Goal: Check status: Check status

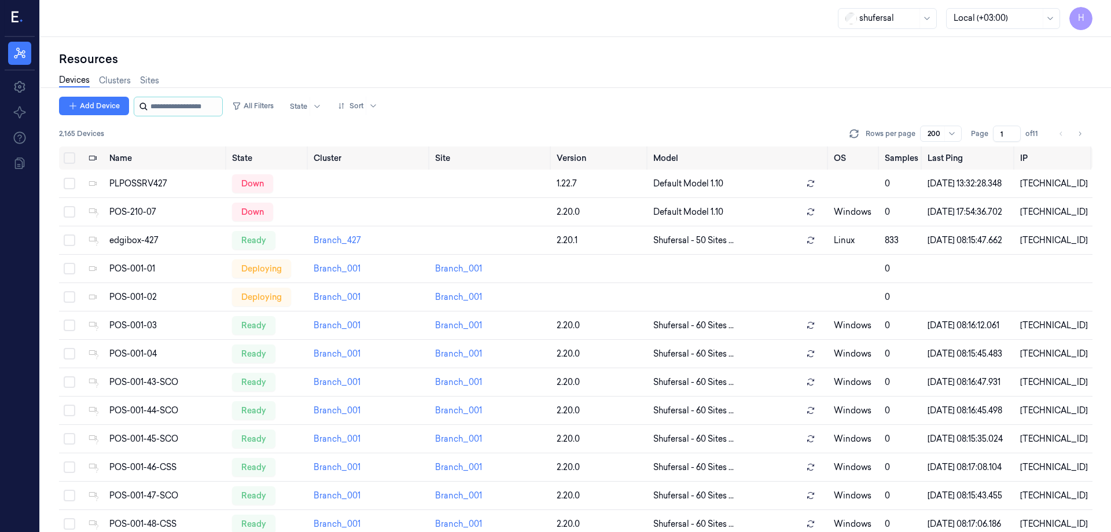
click at [212, 109] on input "string" at bounding box center [184, 106] width 69 height 19
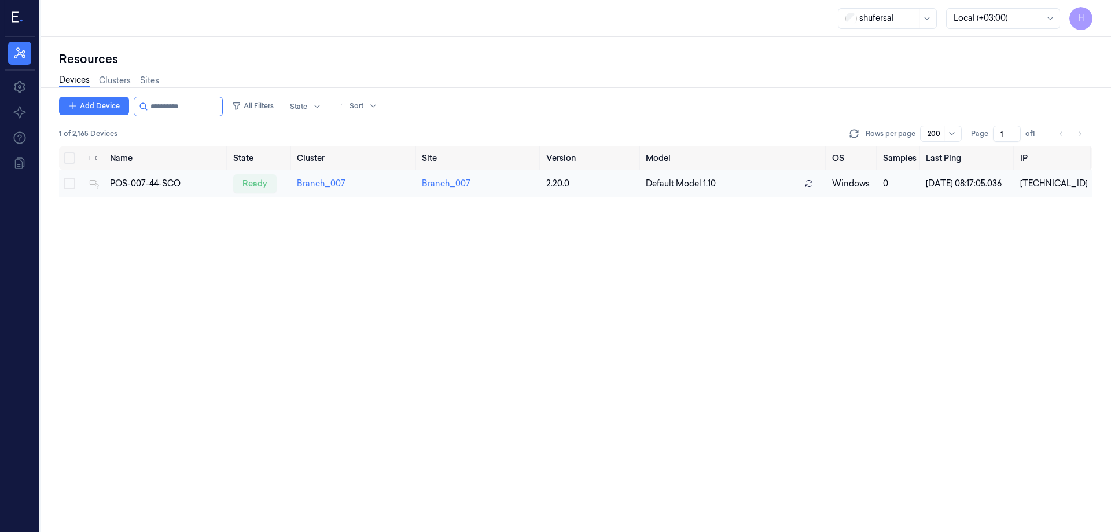
click at [374, 186] on td "Branch_007" at bounding box center [354, 184] width 125 height 28
click at [177, 186] on div "POS-007-44-SCO" at bounding box center [167, 184] width 114 height 12
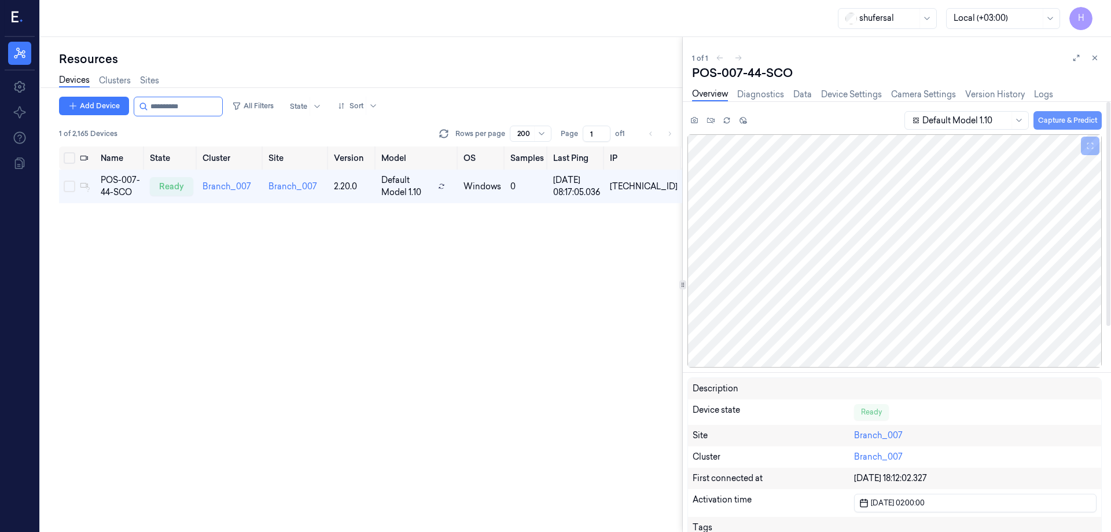
click at [1045, 120] on button "Capture & Predict" at bounding box center [1067, 120] width 68 height 19
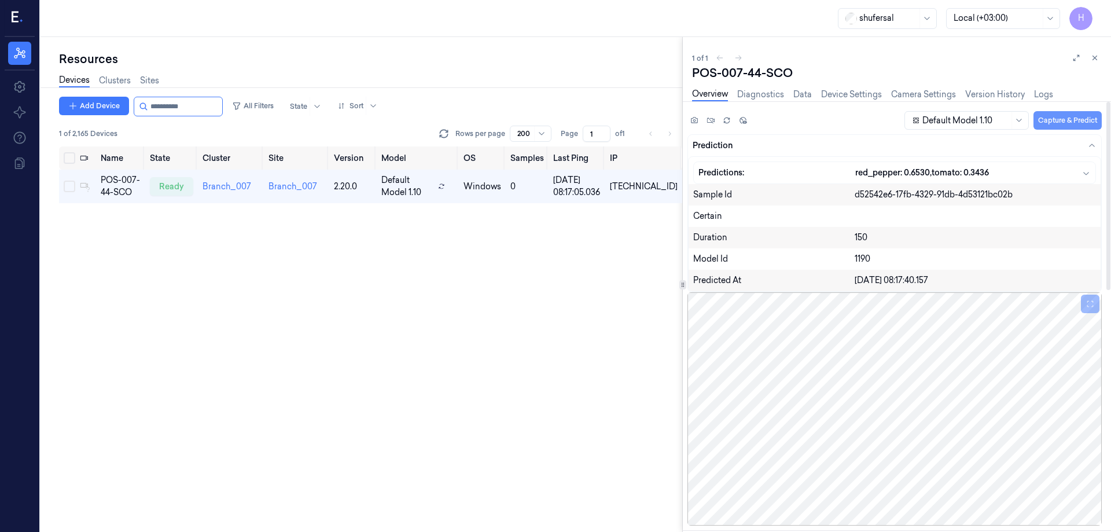
click at [1066, 116] on button "Capture & Predict" at bounding box center [1067, 120] width 68 height 19
click at [1069, 128] on button "Capture & Predict" at bounding box center [1067, 120] width 68 height 19
click at [220, 101] on input "string" at bounding box center [184, 106] width 69 height 19
click at [213, 101] on input "string" at bounding box center [184, 106] width 69 height 19
type input "**********"
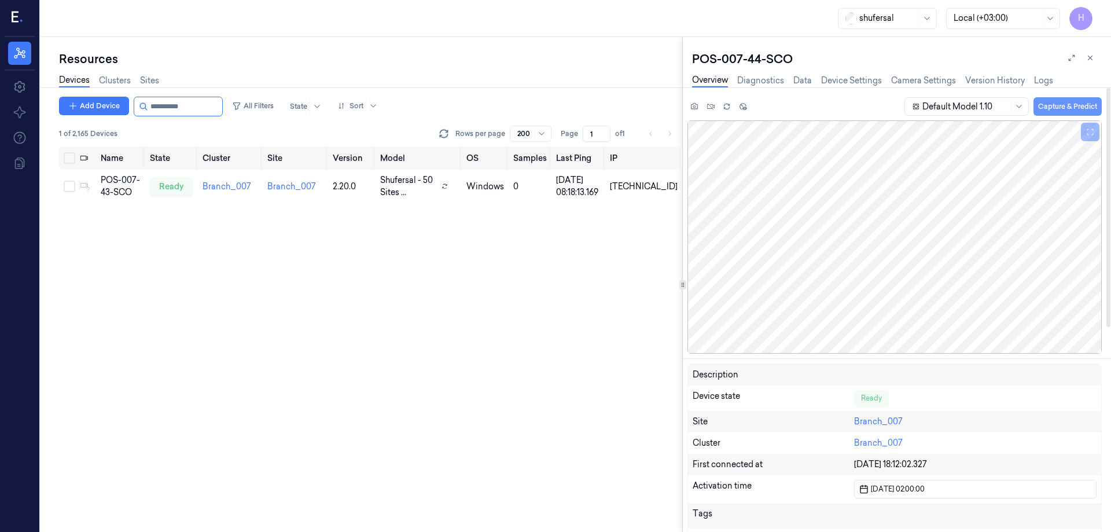
click at [1055, 109] on button "Capture & Predict" at bounding box center [1067, 106] width 68 height 19
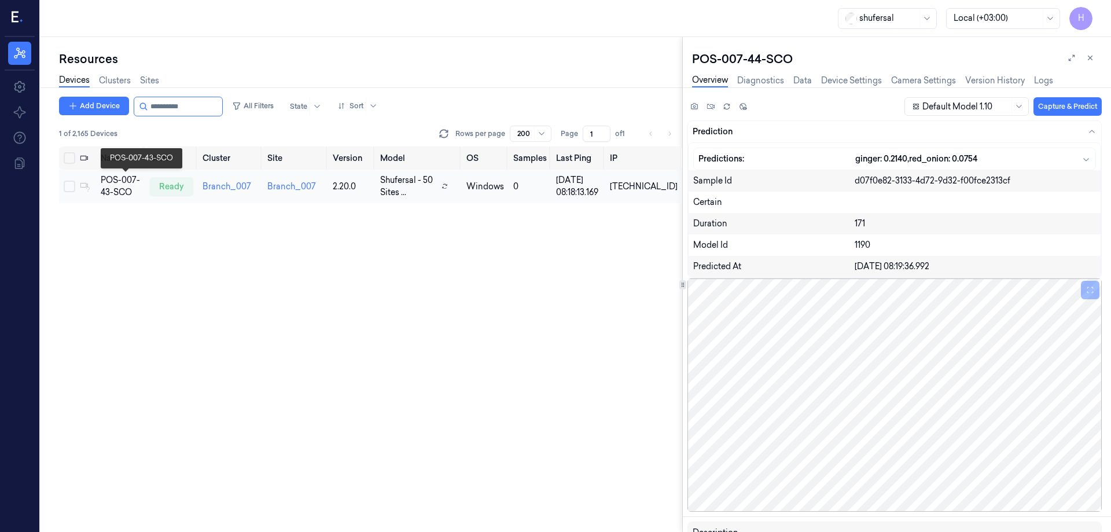
click at [134, 192] on div "POS-007-43-SCO" at bounding box center [121, 186] width 40 height 24
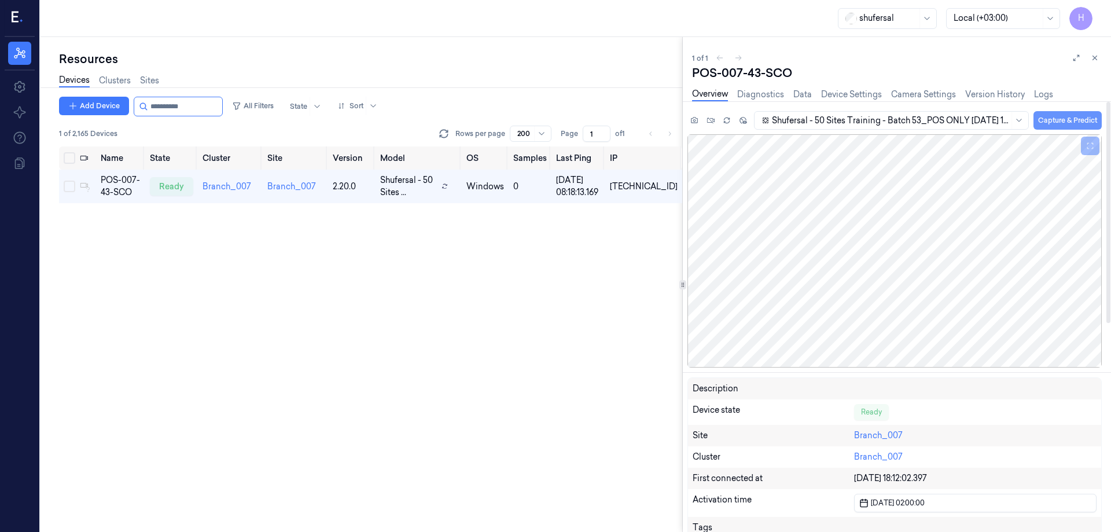
click at [1074, 129] on button "Capture & Predict" at bounding box center [1067, 120] width 68 height 19
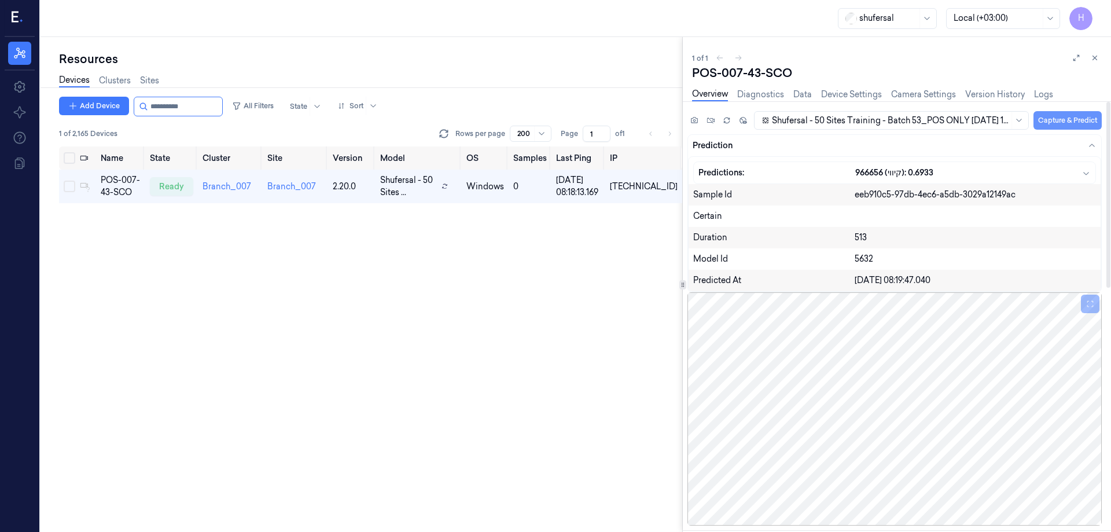
click at [1074, 129] on button "Capture & Predict" at bounding box center [1067, 120] width 68 height 19
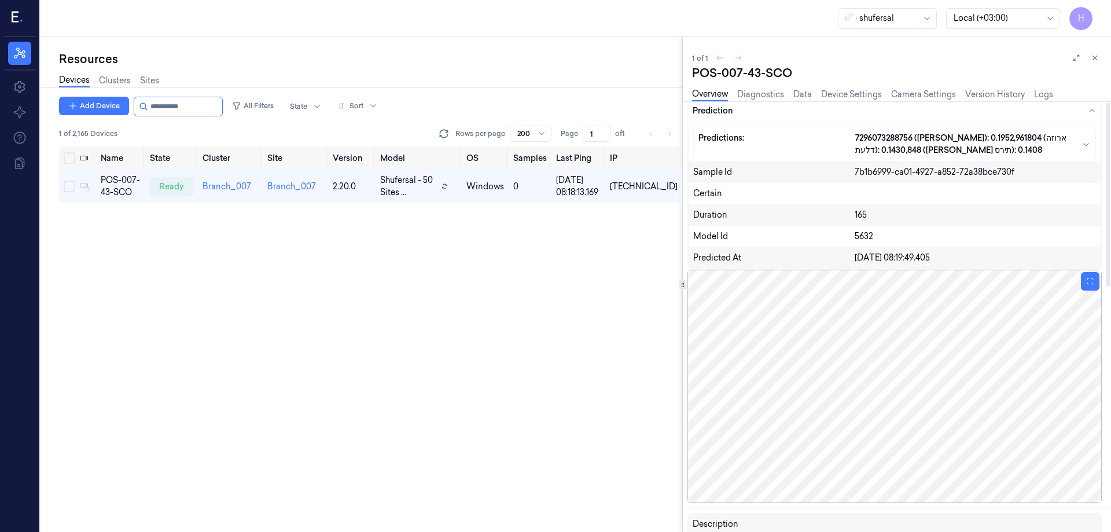
scroll to position [116, 0]
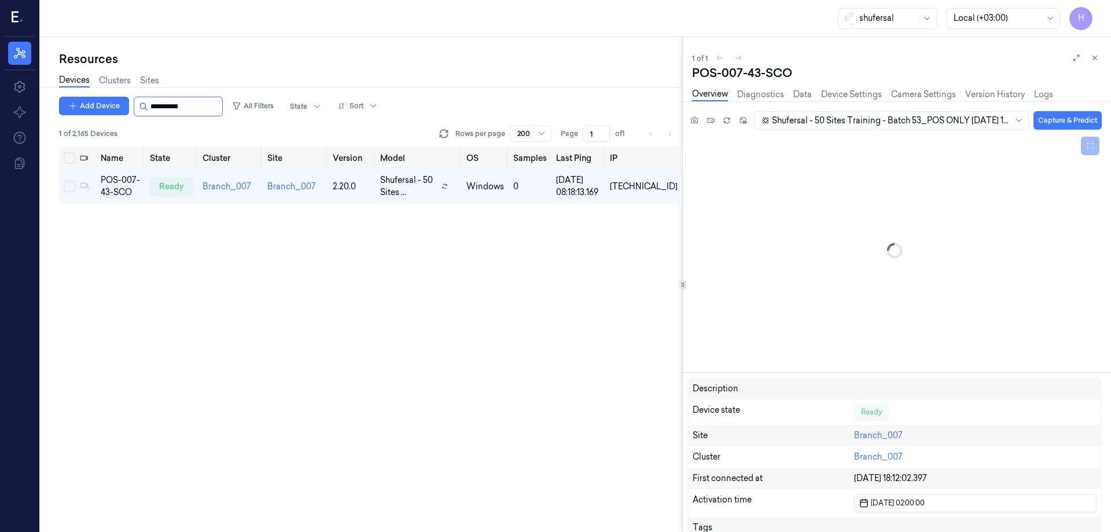
click at [213, 111] on input "string" at bounding box center [184, 106] width 69 height 19
click at [220, 111] on input "string" at bounding box center [184, 106] width 69 height 19
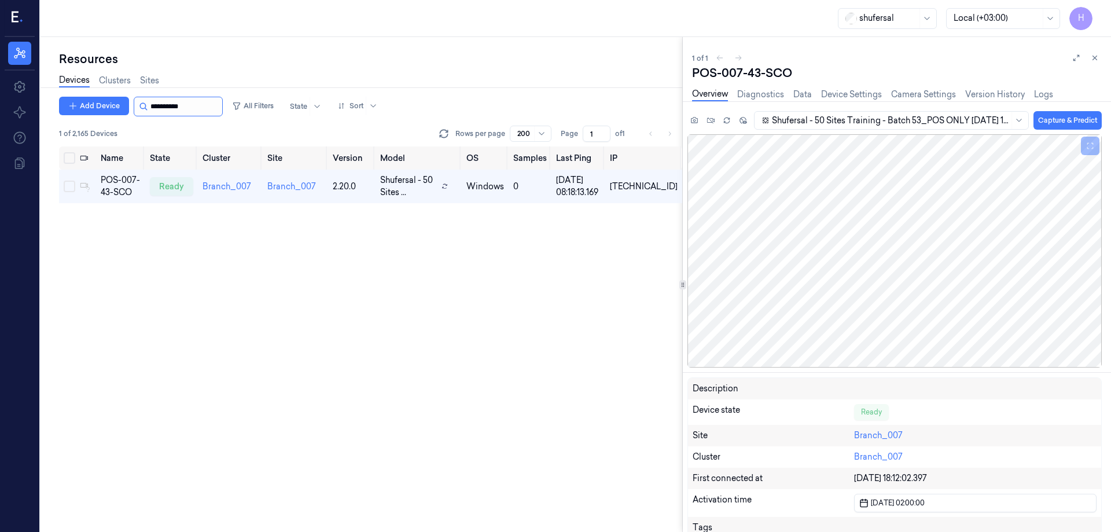
type input "**********"
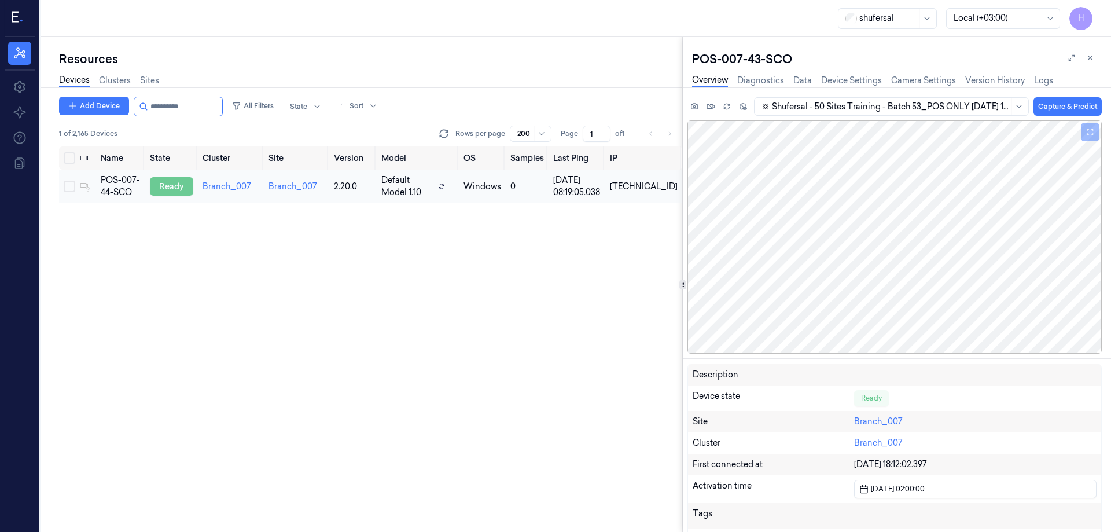
click at [175, 181] on div "ready" at bounding box center [171, 186] width 43 height 19
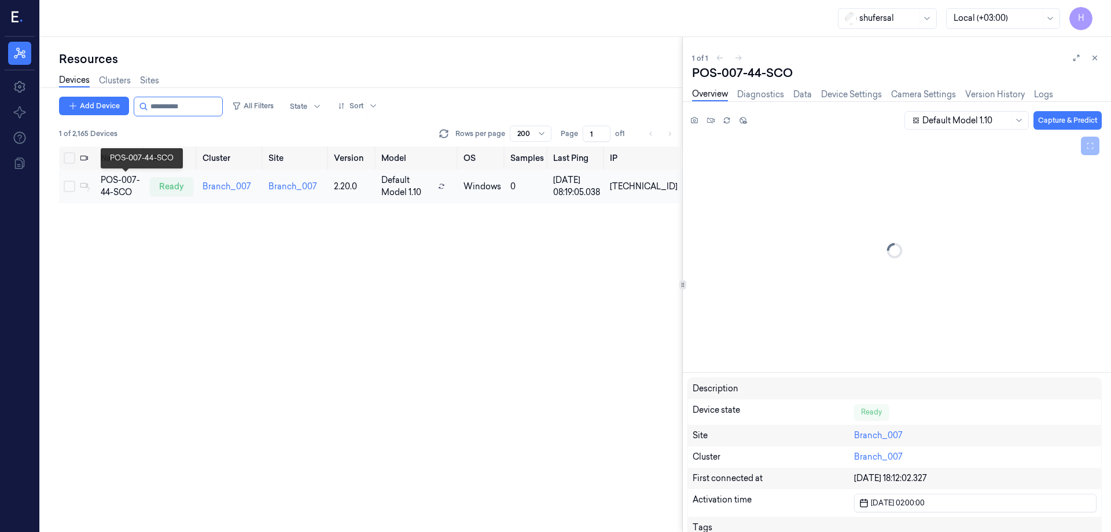
click at [141, 188] on div "POS-007-44-SCO" at bounding box center [121, 186] width 40 height 24
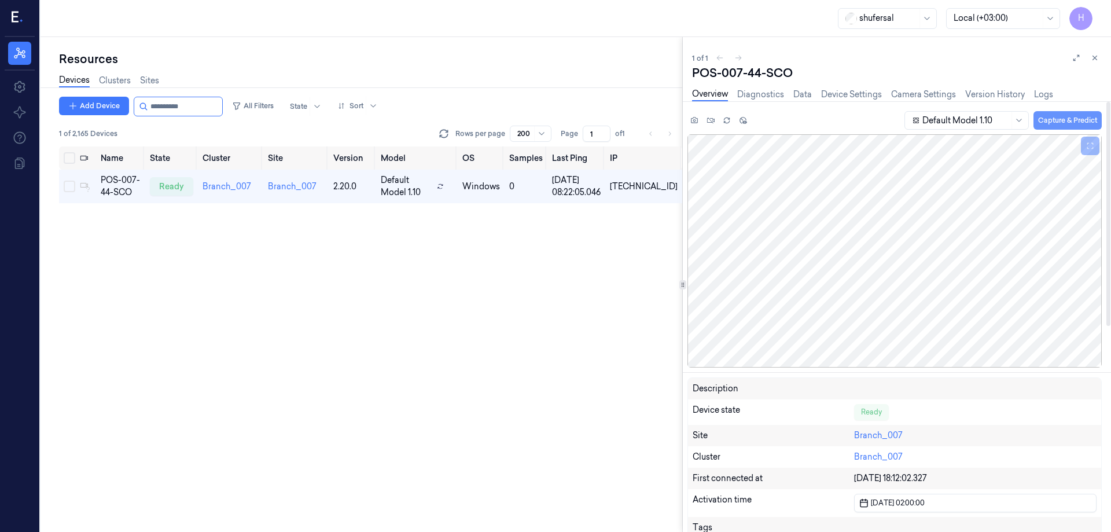
click at [1069, 123] on button "Capture & Predict" at bounding box center [1067, 120] width 68 height 19
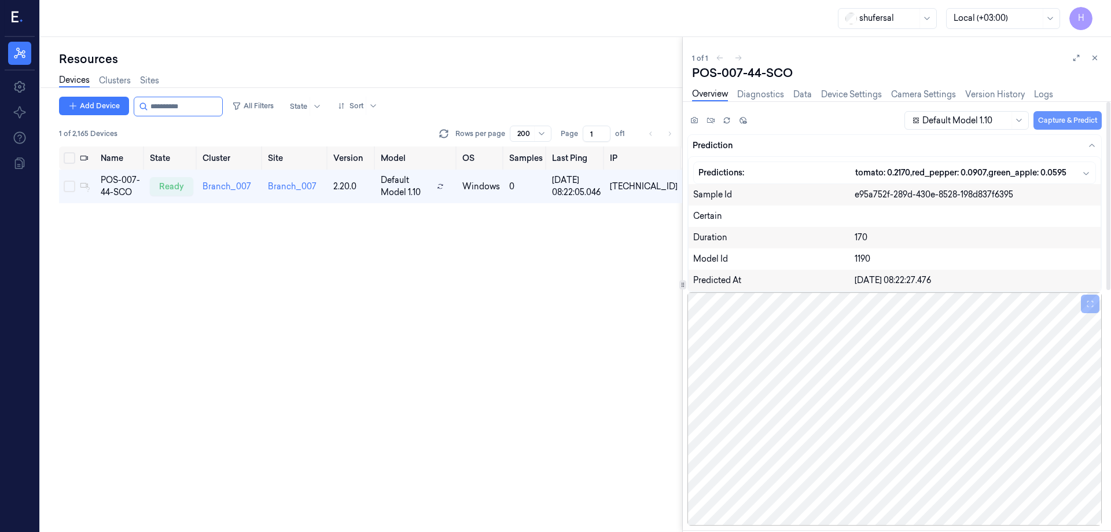
click at [1068, 123] on button "Capture & Predict" at bounding box center [1067, 120] width 68 height 19
click at [882, 401] on div at bounding box center [894, 408] width 414 height 233
click at [1058, 115] on button "Capture & Predict" at bounding box center [1067, 120] width 68 height 19
click at [1065, 119] on button "Capture & Predict" at bounding box center [1067, 120] width 68 height 19
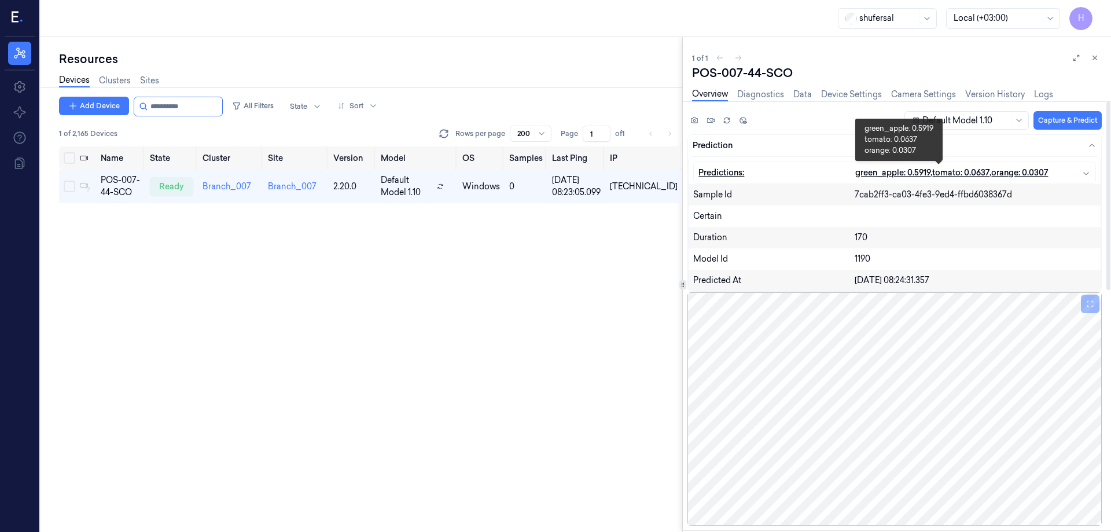
click at [889, 171] on span "green_apple: 0.5919" at bounding box center [892, 173] width 75 height 12
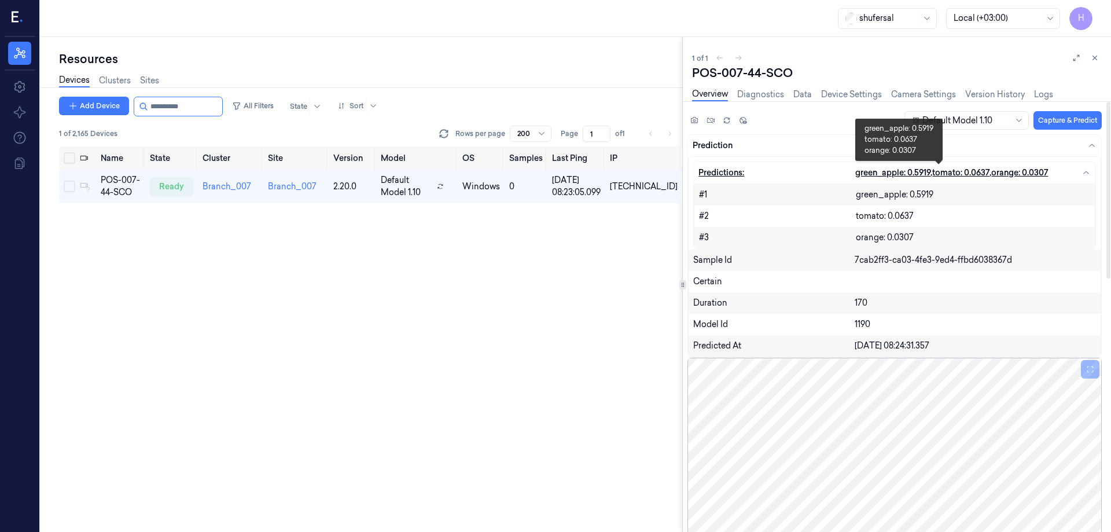
click at [889, 171] on span "green_apple: 0.5919" at bounding box center [892, 173] width 75 height 12
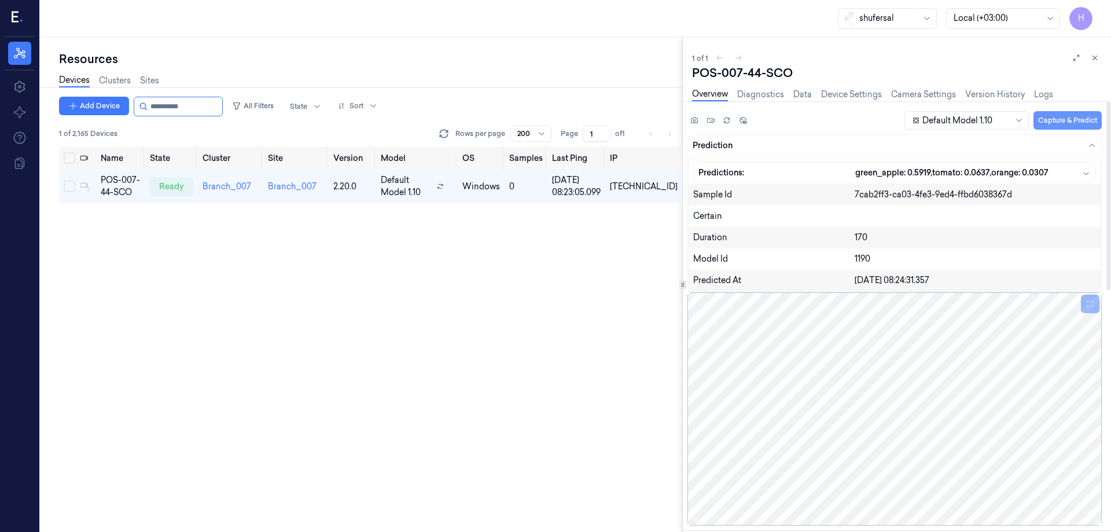
click at [1065, 116] on button "Capture & Predict" at bounding box center [1067, 120] width 68 height 19
click at [1046, 118] on button "Capture & Predict" at bounding box center [1067, 120] width 68 height 19
click at [1052, 121] on button "Capture & Predict" at bounding box center [1067, 120] width 68 height 19
click at [1069, 116] on button "Capture & Predict" at bounding box center [1067, 120] width 68 height 19
click at [1065, 123] on button "Capture & Predict" at bounding box center [1067, 120] width 68 height 19
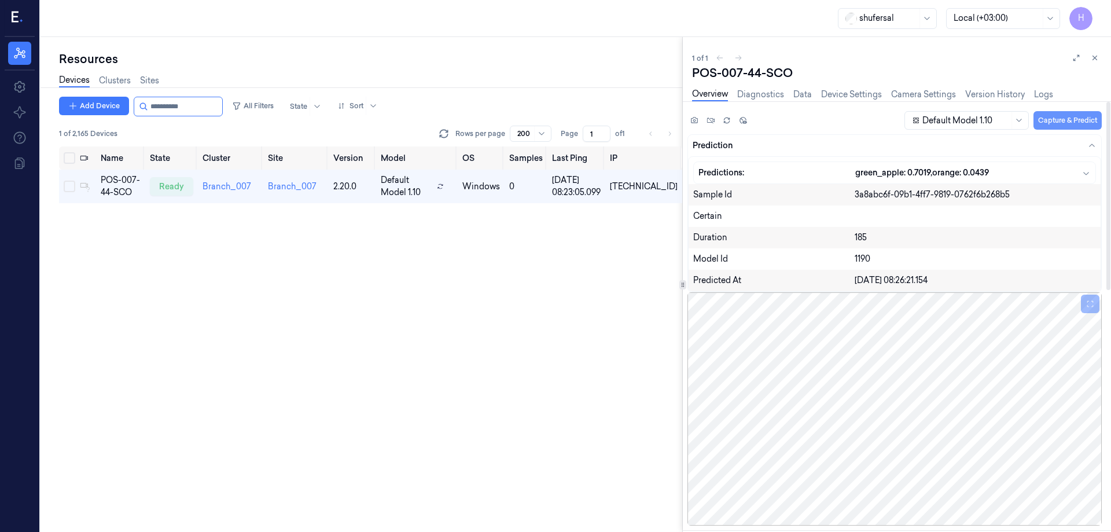
click at [1072, 113] on button "Capture & Predict" at bounding box center [1067, 120] width 68 height 19
click at [1053, 119] on button "Capture & Predict" at bounding box center [1067, 120] width 68 height 19
